Goal: Task Accomplishment & Management: Manage account settings

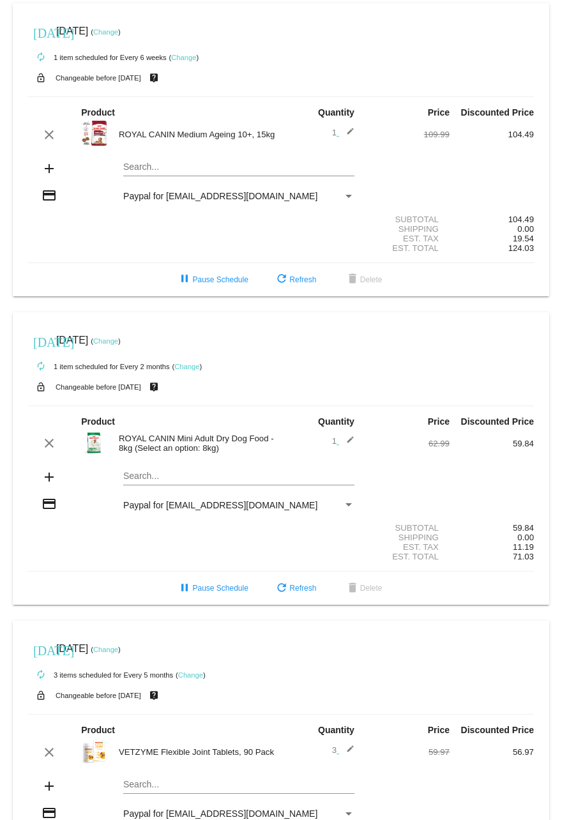
click at [118, 345] on link "Change" at bounding box center [105, 341] width 25 height 8
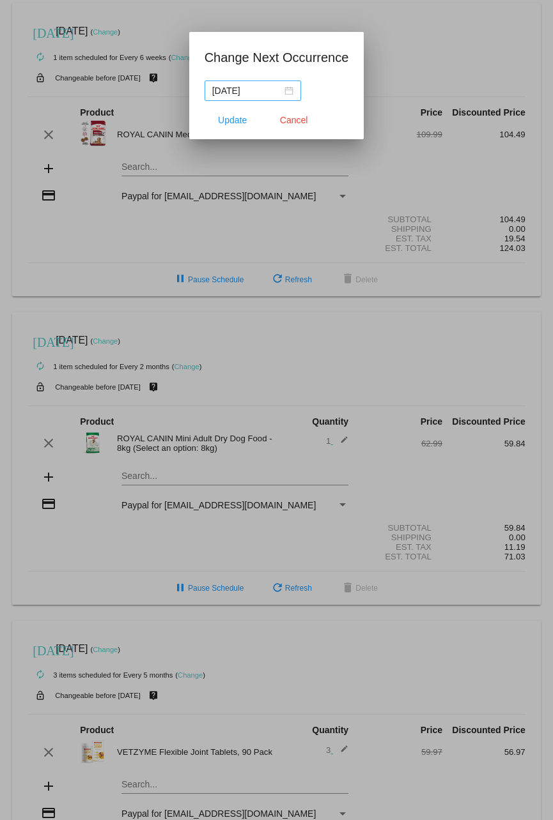
click at [284, 88] on div "2025-09-09" at bounding box center [252, 91] width 81 height 14
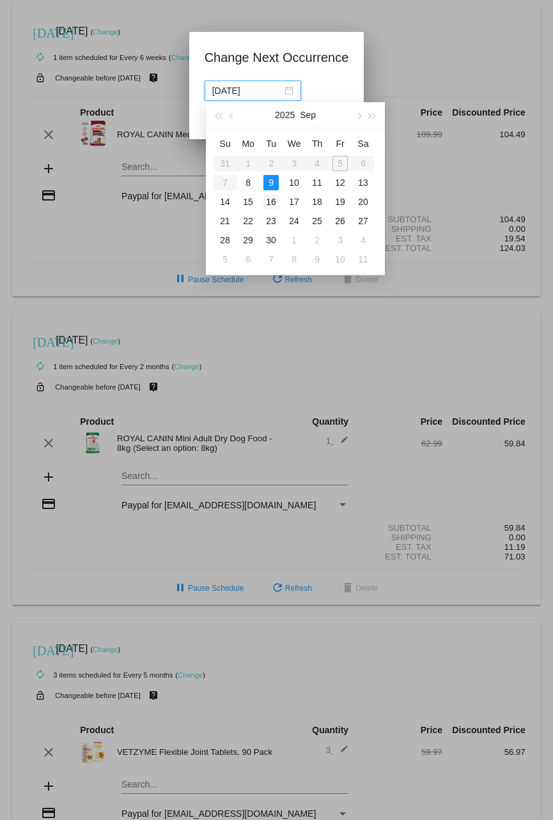
click at [266, 201] on div "16" at bounding box center [270, 201] width 15 height 15
type input "2025-09-16"
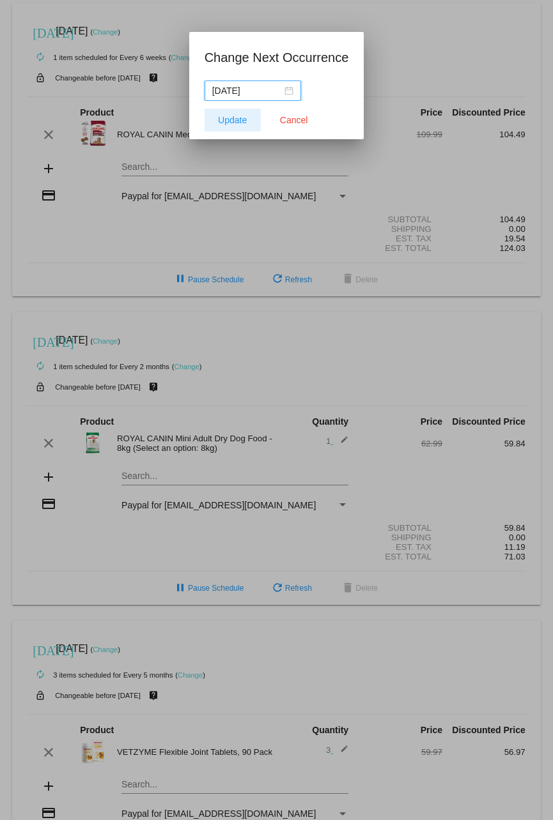
click at [241, 120] on span "Update" at bounding box center [232, 120] width 29 height 10
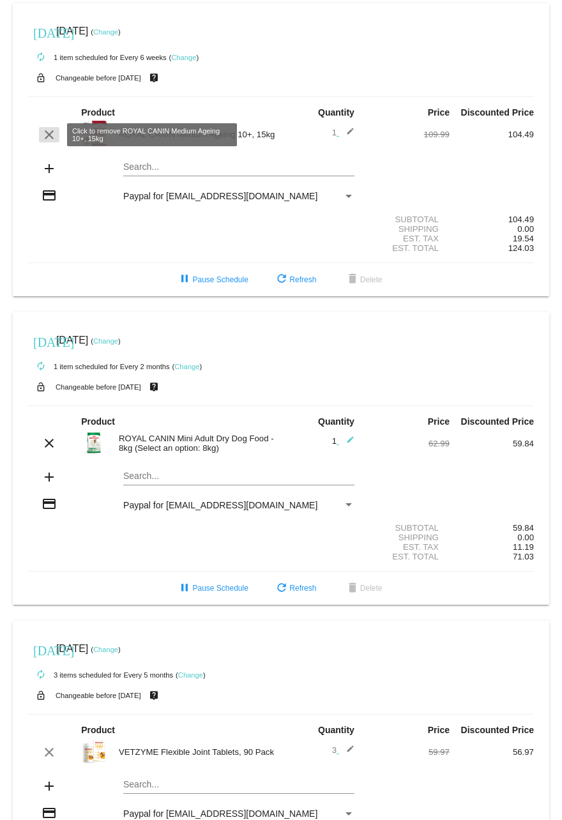
click at [51, 137] on mat-icon "clear" at bounding box center [49, 134] width 15 height 15
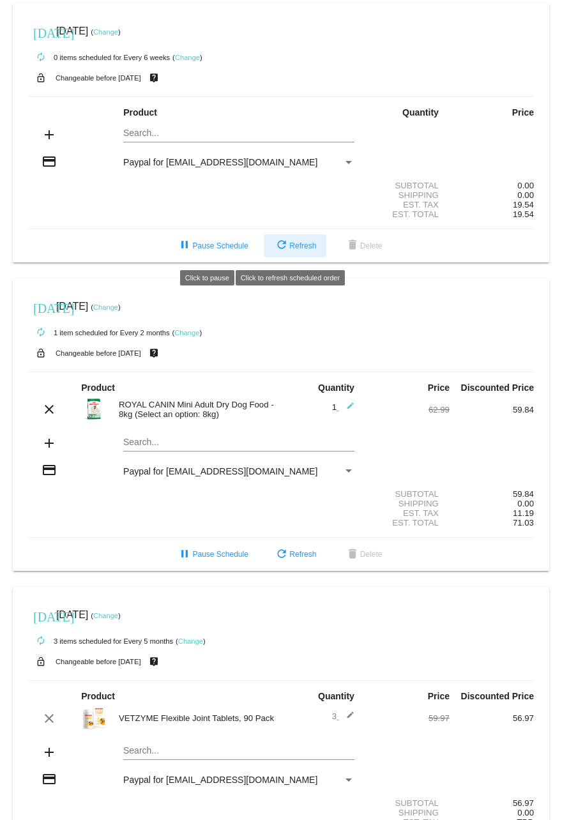
click at [292, 250] on span "refresh Refresh" at bounding box center [295, 245] width 42 height 9
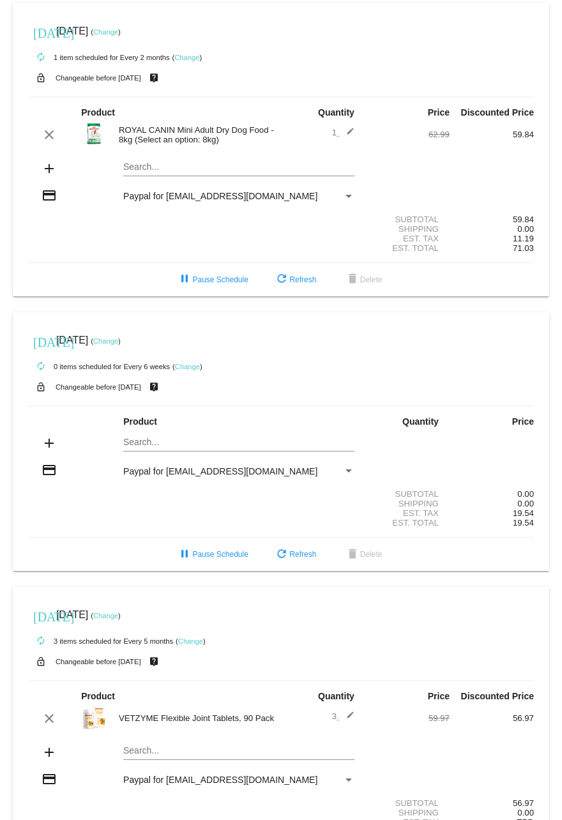
scroll to position [88, 0]
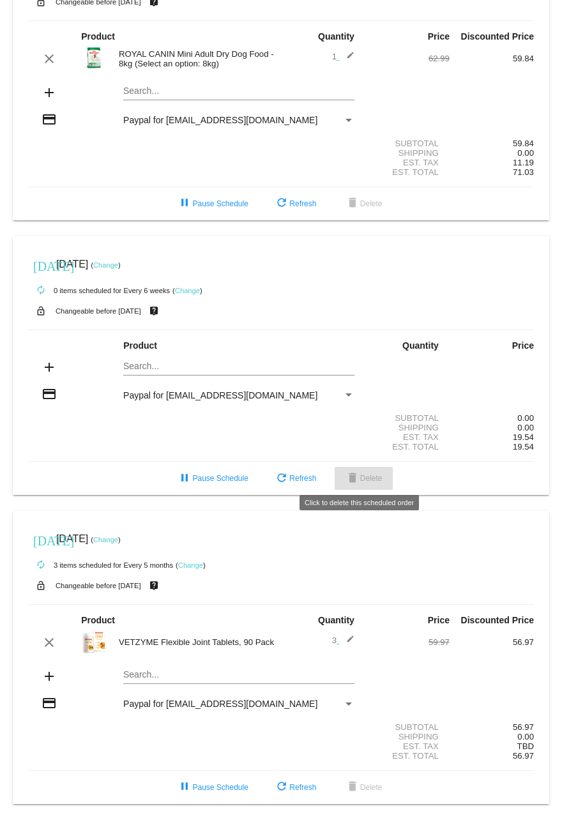
click at [385, 470] on button "delete Delete" at bounding box center [364, 478] width 58 height 23
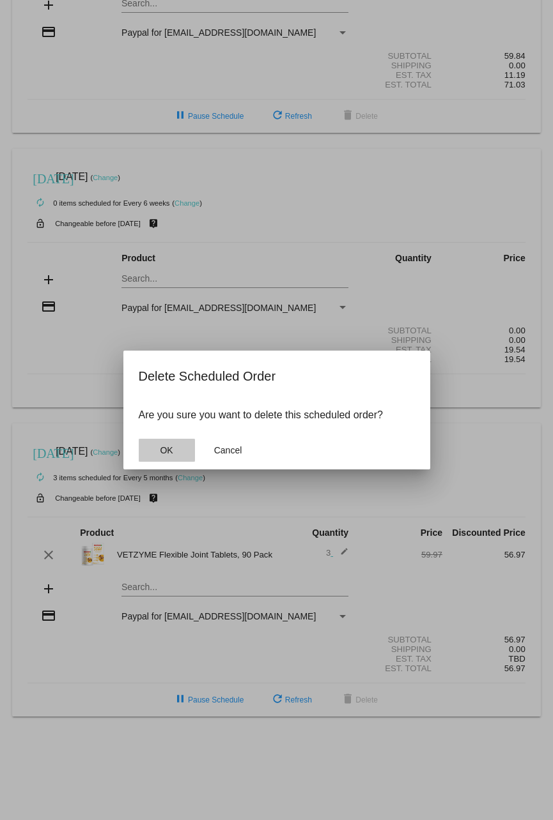
click at [185, 441] on button "OK" at bounding box center [167, 450] width 56 height 23
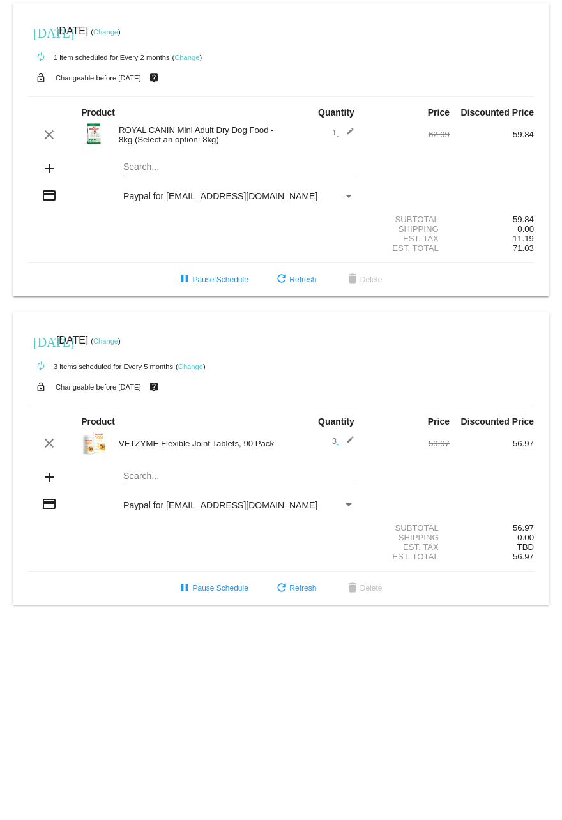
scroll to position [0, 0]
